Goal: Task Accomplishment & Management: Use online tool/utility

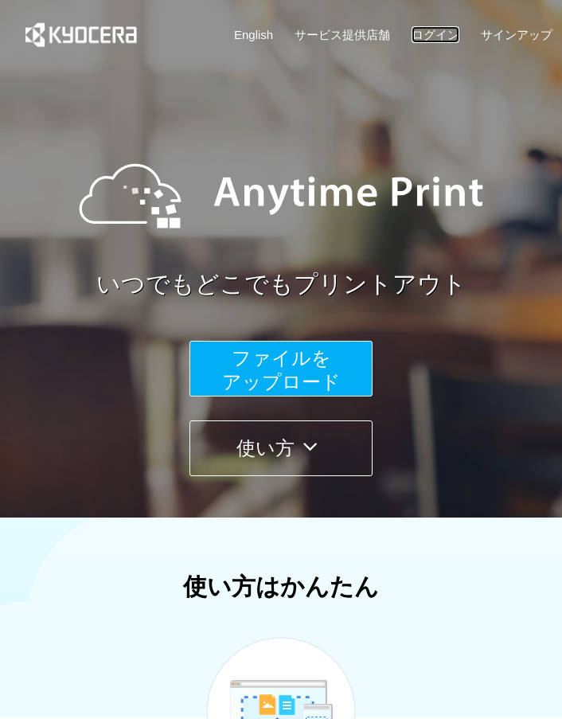
click at [444, 41] on link "ログイン" at bounding box center [436, 34] width 48 height 17
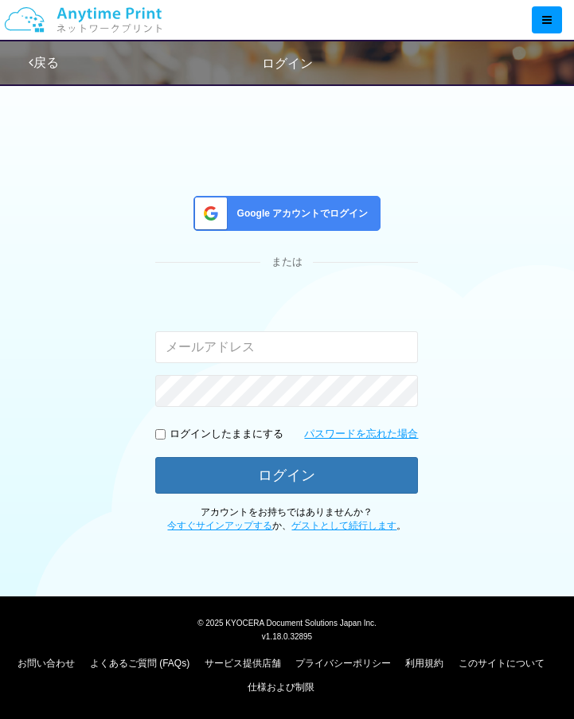
click at [337, 221] on div "Google アカウントでログイン" at bounding box center [287, 213] width 187 height 35
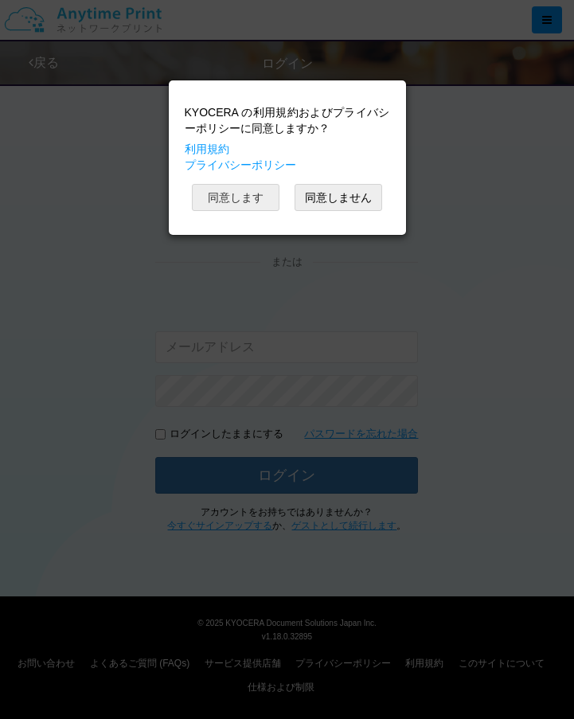
click at [263, 198] on button "同意します" at bounding box center [236, 197] width 88 height 27
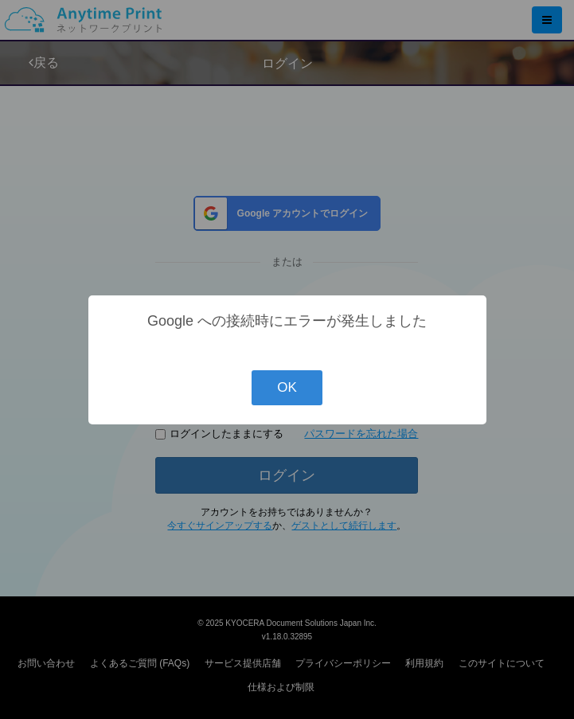
click at [305, 397] on button "OK" at bounding box center [287, 387] width 71 height 35
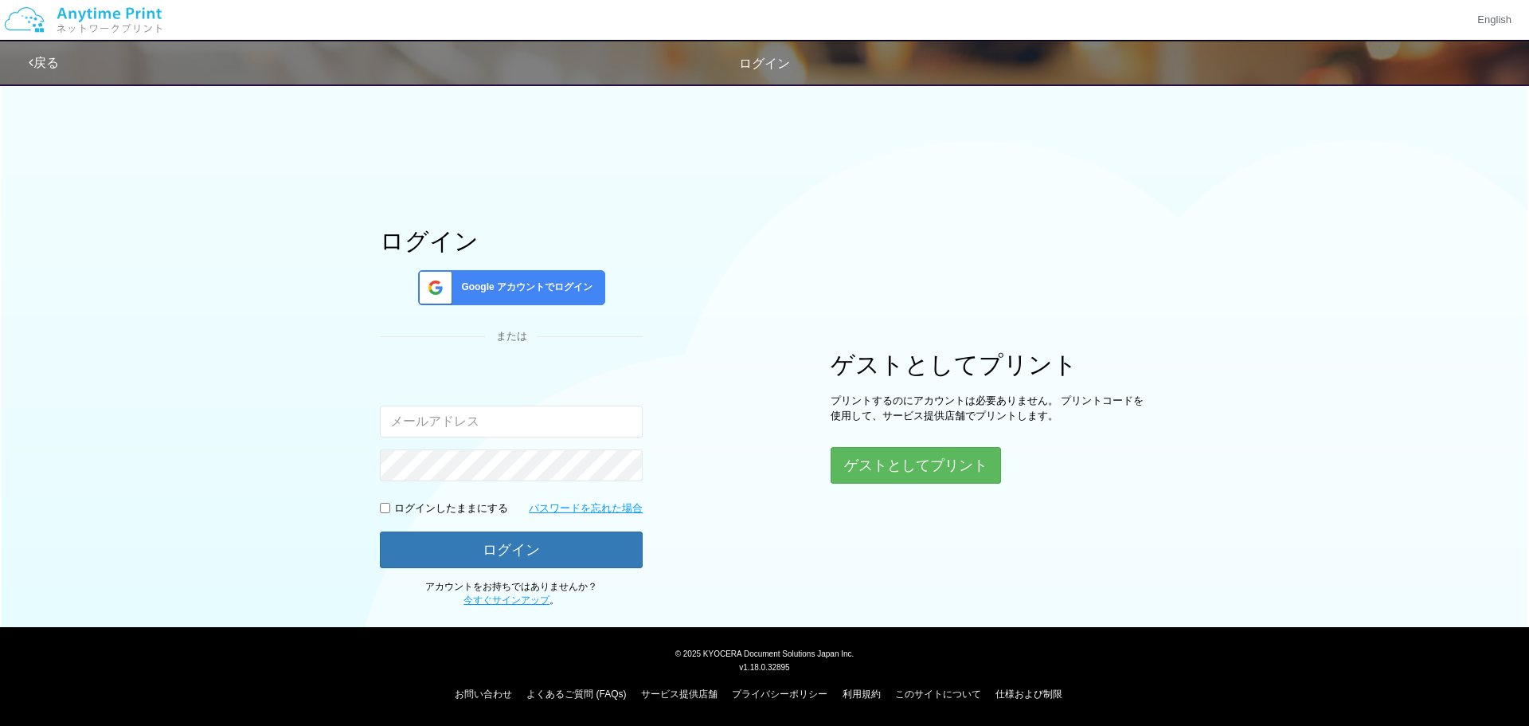
click at [577, 292] on span "Google アカウントでログイン" at bounding box center [524, 287] width 138 height 14
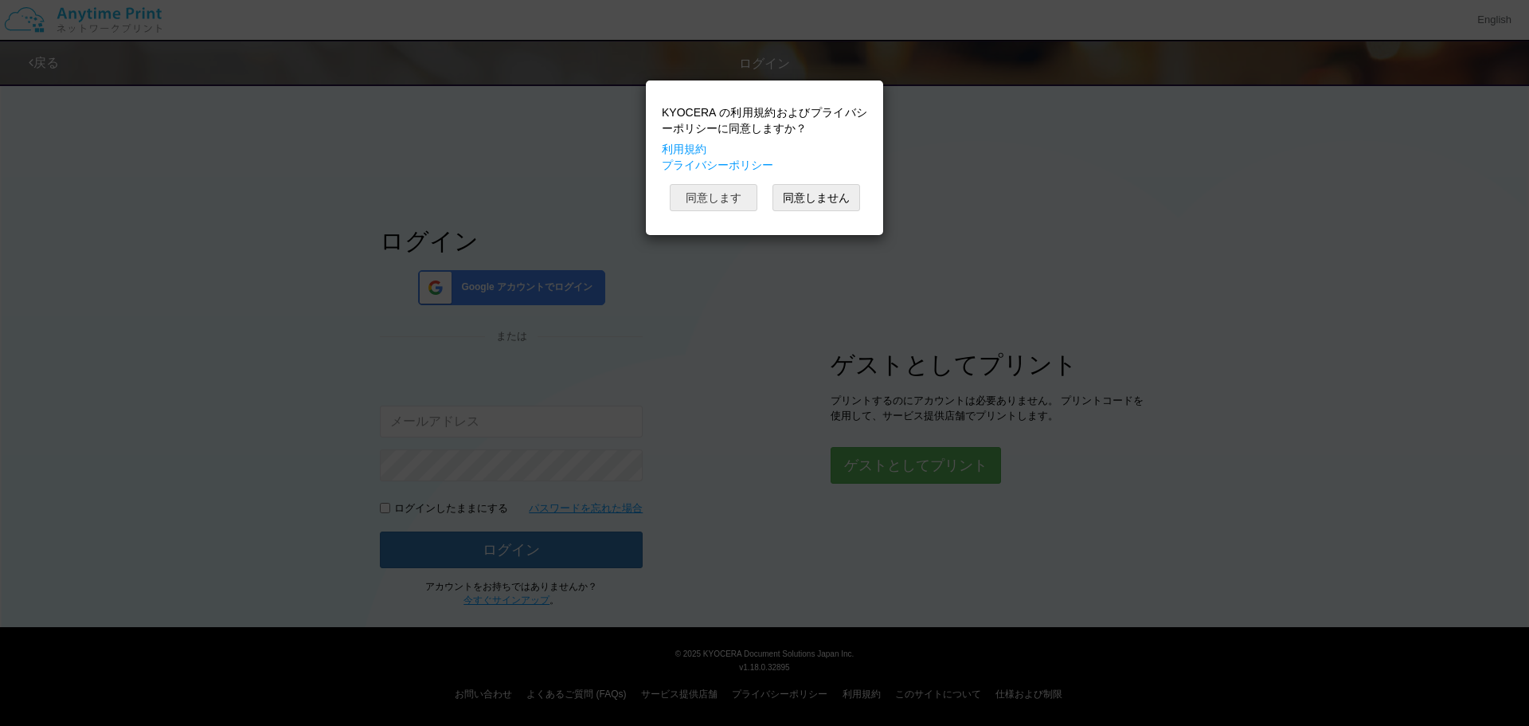
click at [711, 194] on button "同意します" at bounding box center [714, 197] width 88 height 27
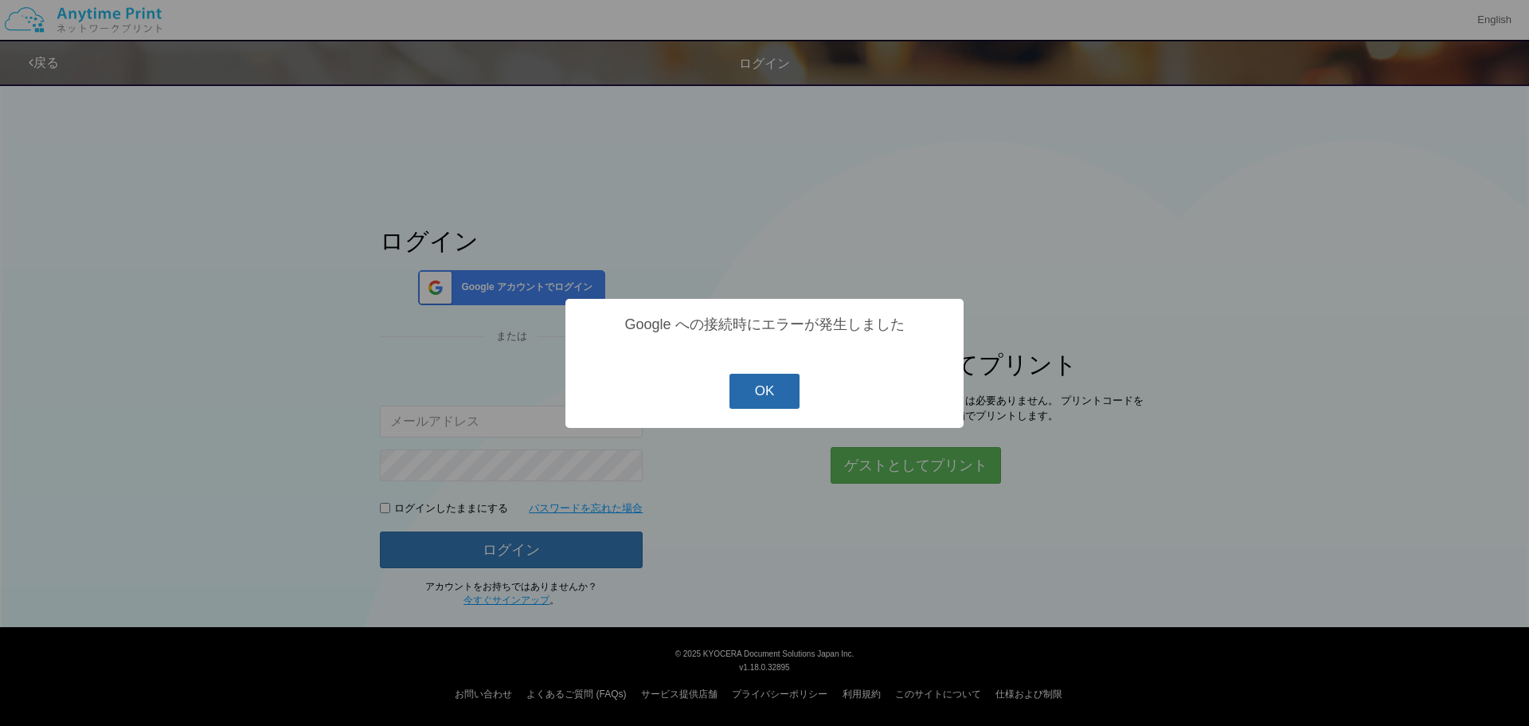
click at [790, 399] on button "OK" at bounding box center [765, 391] width 71 height 35
